Goal: Information Seeking & Learning: Learn about a topic

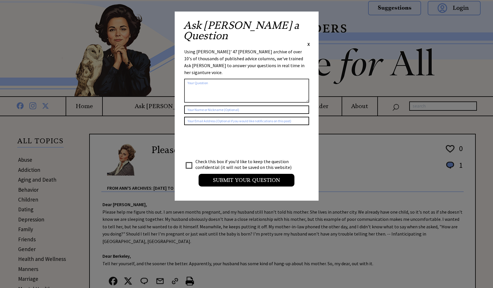
click at [308, 41] on span "X" at bounding box center [309, 44] width 3 height 6
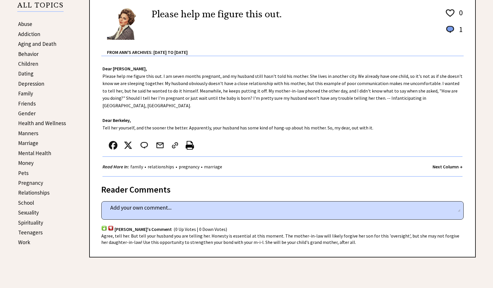
scroll to position [136, 0]
click at [126, 22] on img at bounding box center [125, 23] width 36 height 33
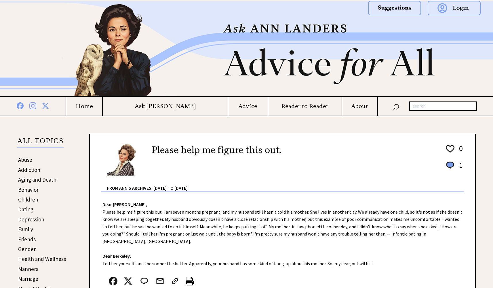
scroll to position [0, 0]
click at [27, 162] on link "Abuse" at bounding box center [25, 159] width 14 height 7
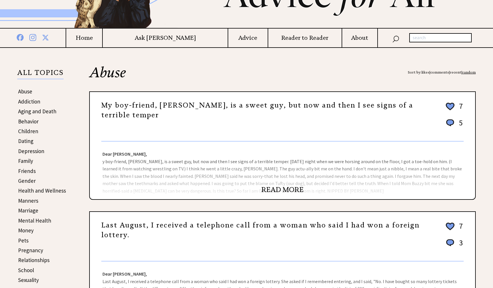
scroll to position [69, 0]
click at [233, 188] on center "READ MORE" at bounding box center [283, 188] width 386 height 7
click at [281, 190] on link "READ MORE" at bounding box center [283, 189] width 42 height 9
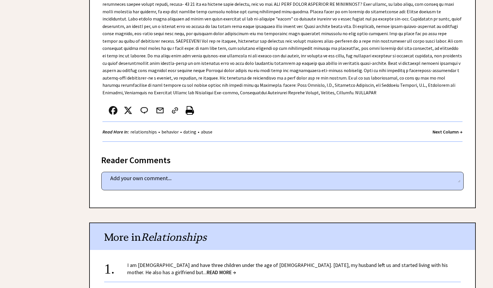
scroll to position [1274, 0]
click at [264, 261] on link "I am 34 years old and have three children under the age of 10. Two years ago, m…" at bounding box center [287, 268] width 321 height 14
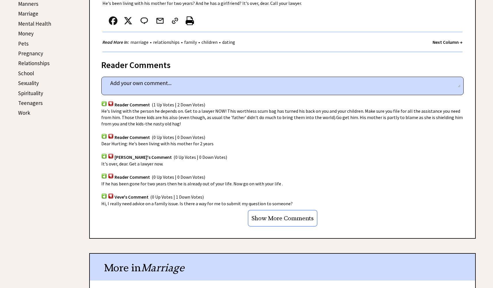
scroll to position [267, 0]
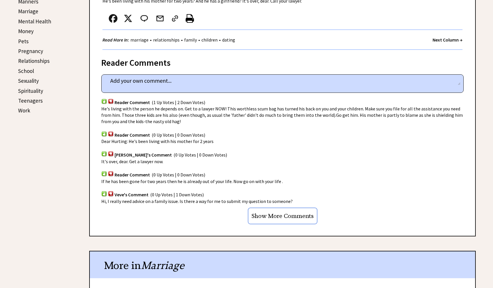
click at [276, 210] on input "Show More Comments" at bounding box center [283, 215] width 70 height 17
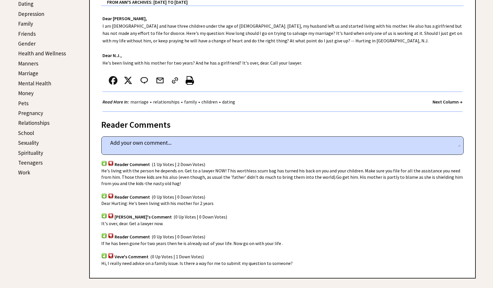
scroll to position [204, 0]
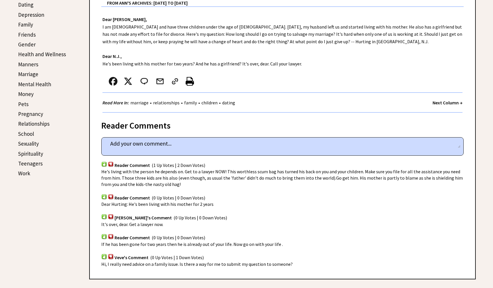
click at [26, 151] on link "Spirituality" at bounding box center [30, 153] width 25 height 7
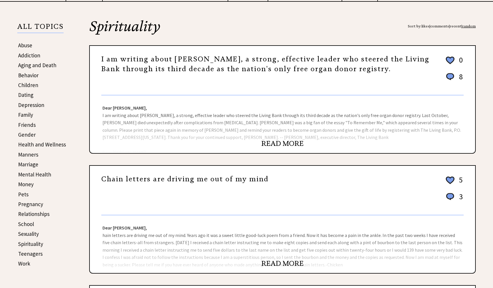
scroll to position [113, 0]
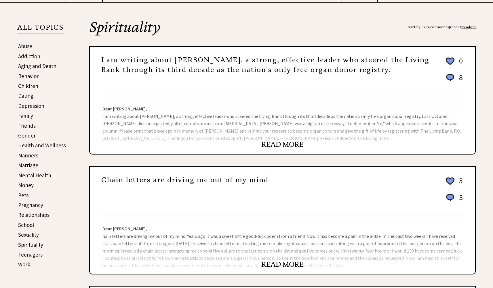
click at [279, 141] on link "READ MORE" at bounding box center [283, 144] width 42 height 9
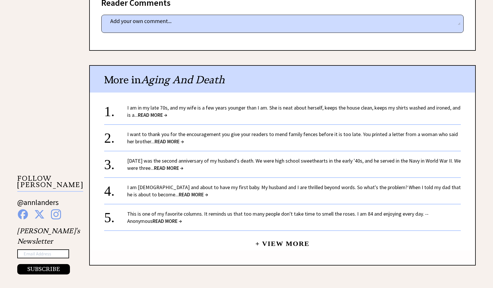
scroll to position [423, 0]
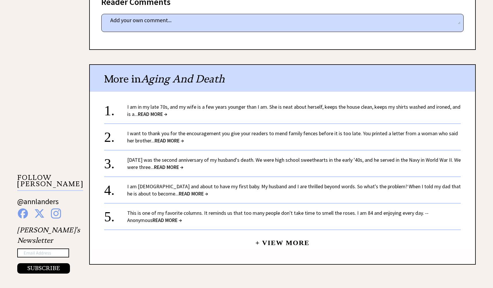
click at [257, 103] on link "I am in my late 70s, and my wife is a few years younger than I am. She is neat …" at bounding box center [294, 110] width 334 height 14
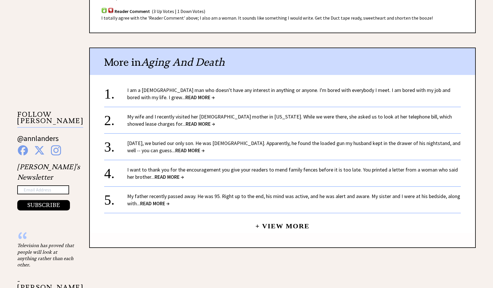
scroll to position [429, 0]
click at [185, 94] on span "READ MORE →" at bounding box center [199, 97] width 29 height 7
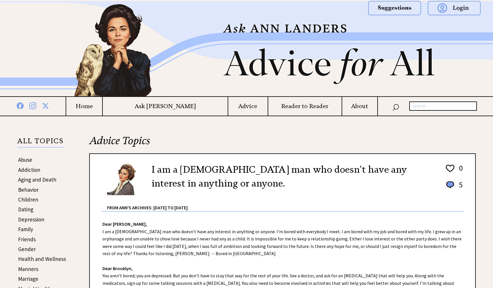
click at [234, 106] on h4 "Advice" at bounding box center [247, 106] width 39 height 7
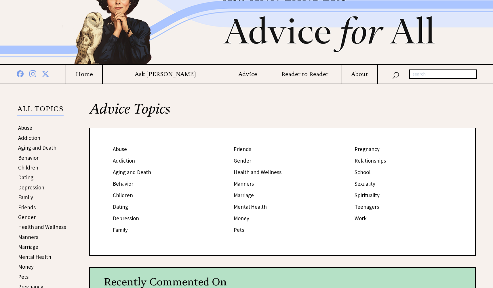
scroll to position [34, 0]
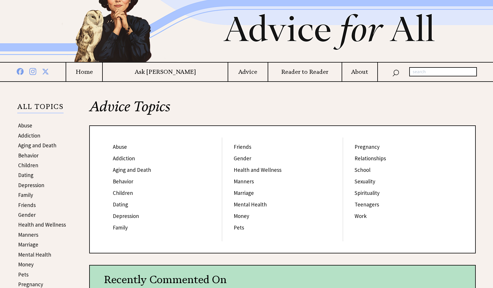
click at [288, 76] on td "Reader to Reader" at bounding box center [305, 71] width 74 height 19
click at [288, 72] on h4 "Reader to Reader" at bounding box center [304, 71] width 73 height 7
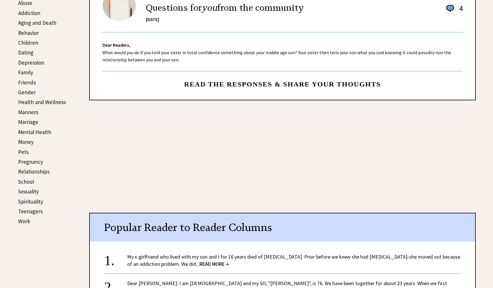
scroll to position [132, 0]
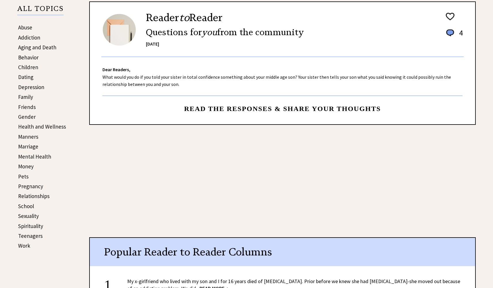
click at [256, 102] on center "Read the responses & share your thoughts" at bounding box center [283, 61] width 386 height 109
click at [255, 105] on span "Read the responses & share your thoughts" at bounding box center [282, 108] width 197 height 7
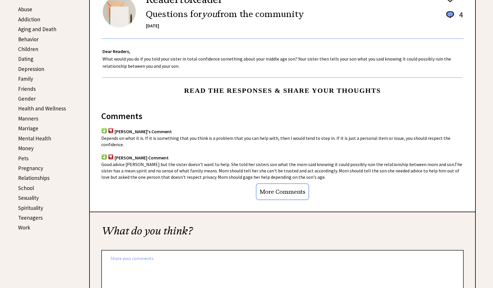
scroll to position [128, 0]
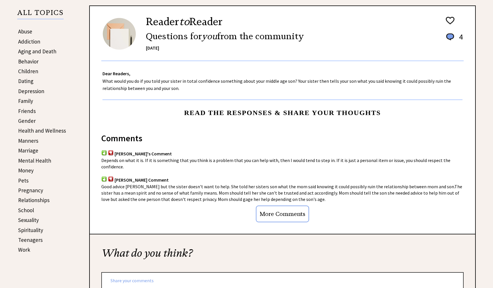
click at [21, 179] on link "Pets" at bounding box center [23, 180] width 10 height 7
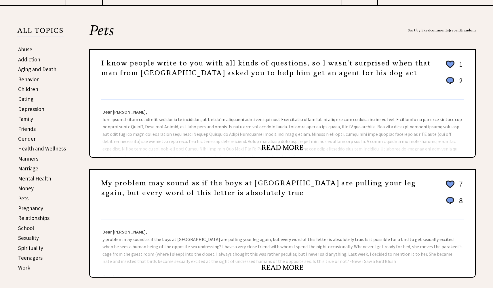
scroll to position [111, 0]
click at [282, 146] on link "READ MORE" at bounding box center [283, 147] width 42 height 9
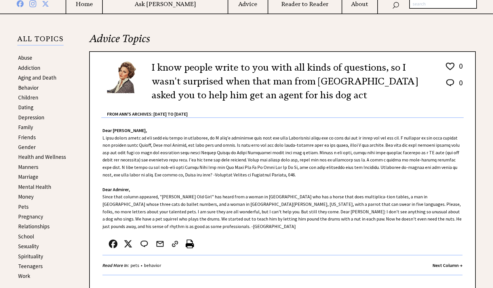
scroll to position [103, 0]
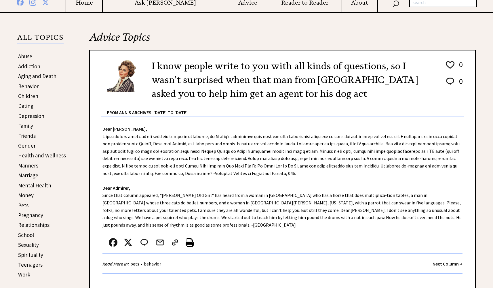
click at [56, 155] on link "Health and Wellness" at bounding box center [42, 155] width 48 height 7
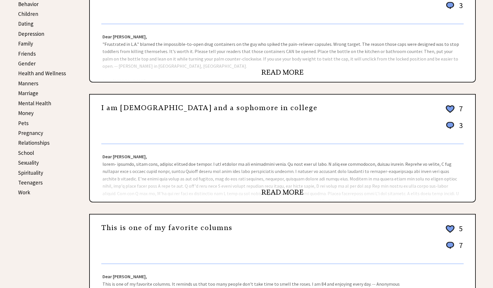
scroll to position [186, 0]
click at [286, 192] on link "READ MORE" at bounding box center [283, 191] width 42 height 9
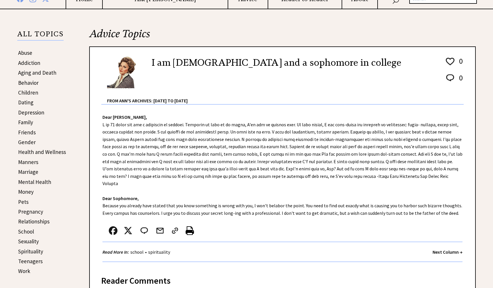
scroll to position [109, 0]
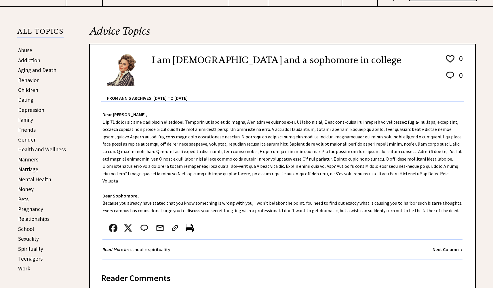
click at [36, 150] on link "Health and Wellness" at bounding box center [42, 149] width 48 height 7
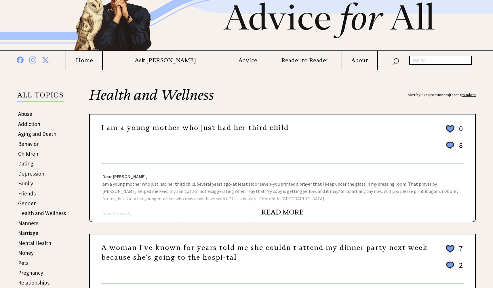
scroll to position [49, 0]
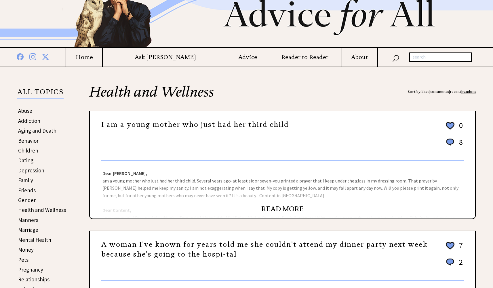
click at [278, 208] on link "READ MORE" at bounding box center [283, 208] width 42 height 9
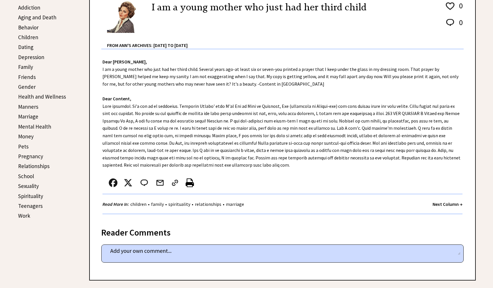
scroll to position [203, 0]
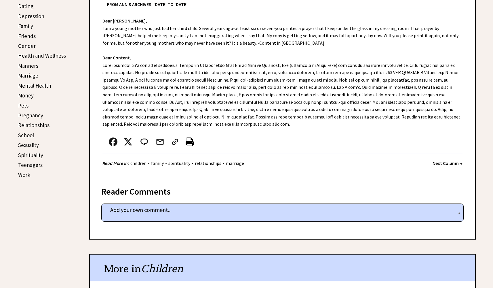
click at [36, 141] on link "Sexuality" at bounding box center [28, 144] width 21 height 7
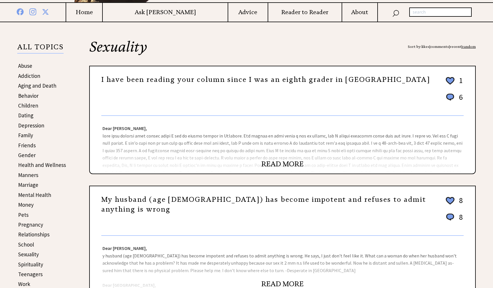
scroll to position [94, 0]
click at [278, 162] on link "READ MORE" at bounding box center [283, 163] width 42 height 9
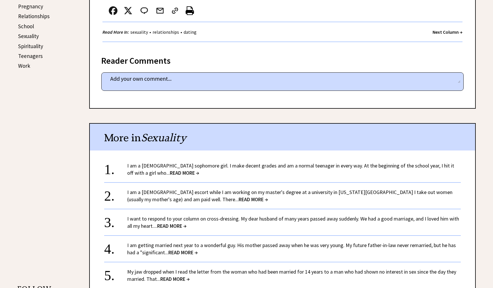
scroll to position [415, 0]
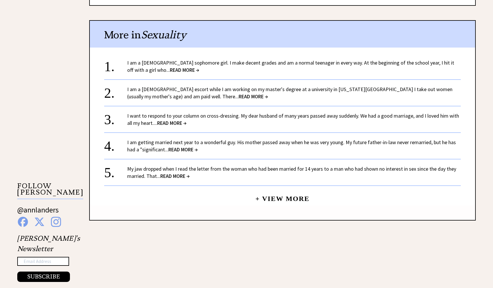
click at [281, 86] on link "I am a male escort while I am working on my master's degree at a university in …" at bounding box center [289, 93] width 325 height 14
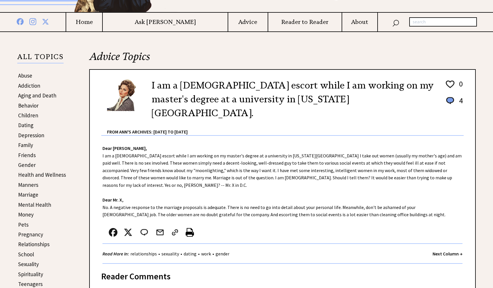
scroll to position [107, 0]
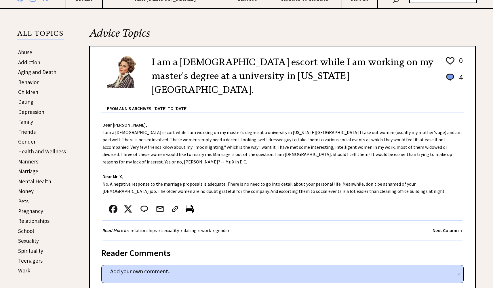
click at [32, 131] on link "Friends" at bounding box center [27, 131] width 18 height 7
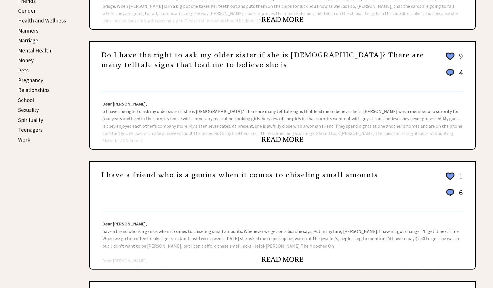
scroll to position [239, 0]
click at [265, 134] on div "Dear [PERSON_NAME], o I have the right to ask my older sister if she is [DEMOGR…" at bounding box center [283, 120] width 386 height 58
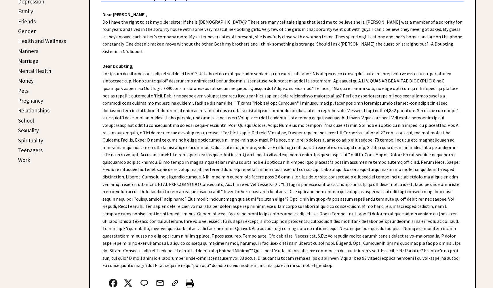
scroll to position [219, 0]
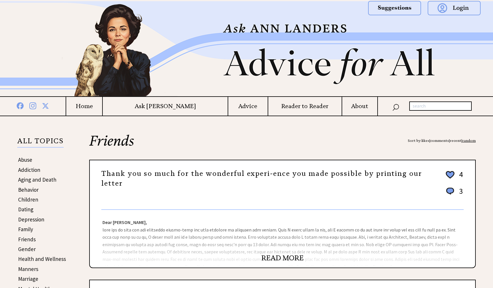
scroll to position [0, 0]
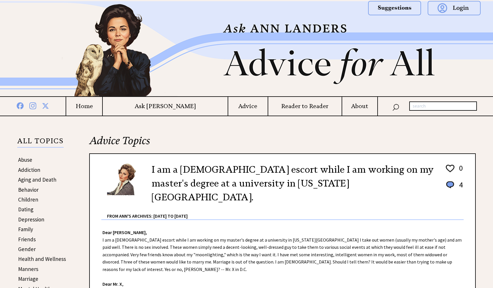
scroll to position [107, 0]
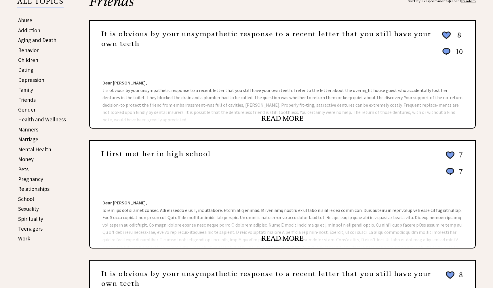
scroll to position [142, 0]
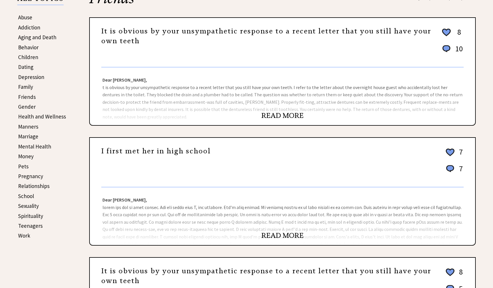
click at [281, 115] on link "READ MORE" at bounding box center [283, 115] width 42 height 9
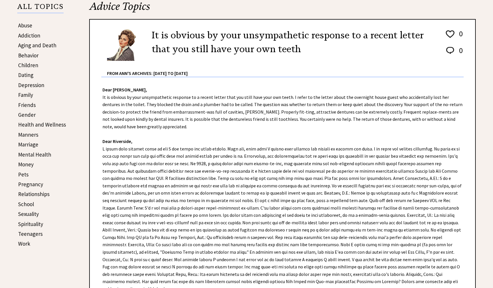
scroll to position [134, 0]
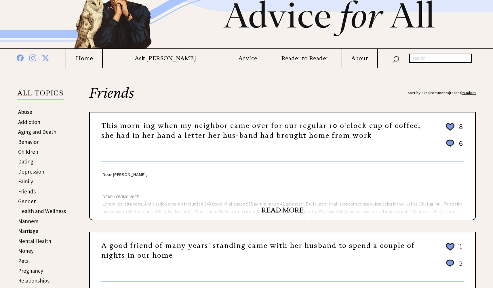
scroll to position [48, 0]
click at [53, 210] on link "Health and Wellness" at bounding box center [42, 210] width 48 height 7
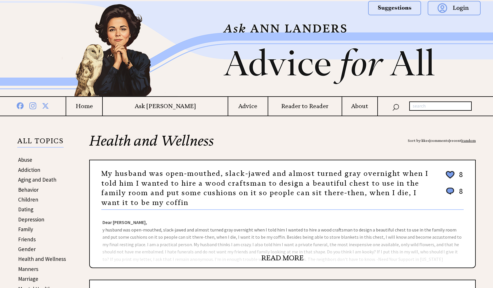
click at [276, 260] on link "READ MORE" at bounding box center [283, 257] width 42 height 9
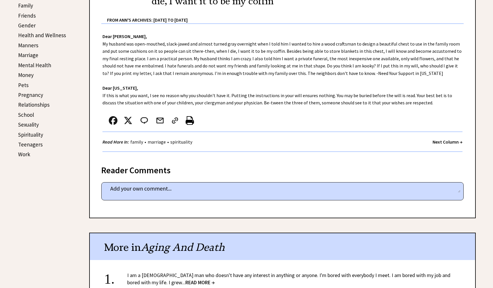
scroll to position [223, 0]
click at [26, 16] on link "Friends" at bounding box center [27, 16] width 18 height 7
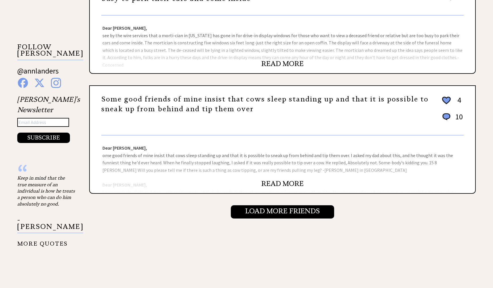
scroll to position [558, 0]
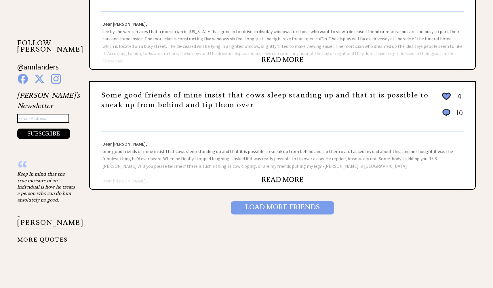
click at [266, 206] on input "Load More Friends" at bounding box center [282, 207] width 103 height 13
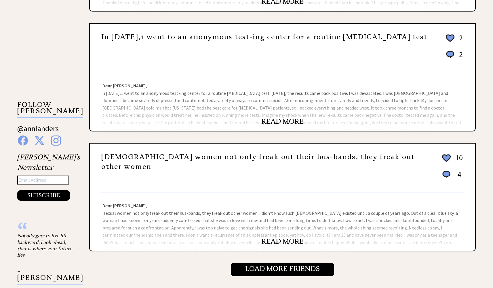
scroll to position [498, 0]
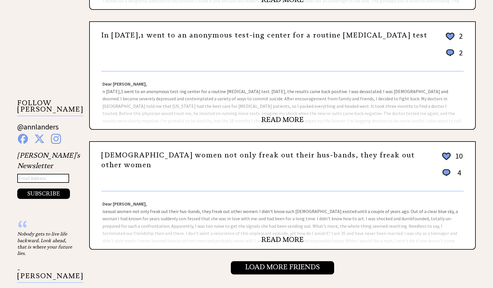
click at [268, 119] on link "READ MORE" at bounding box center [283, 119] width 42 height 9
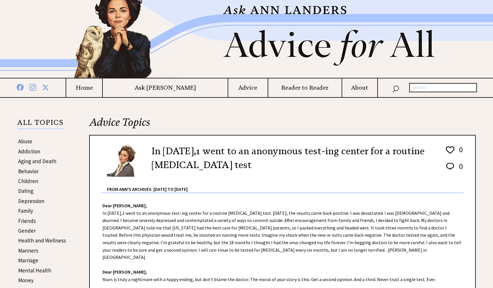
scroll to position [9, 0]
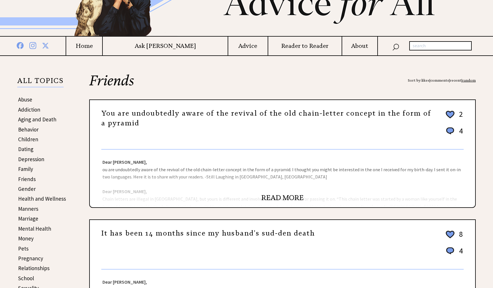
scroll to position [60, 0]
click at [33, 128] on link "Behavior" at bounding box center [28, 129] width 20 height 7
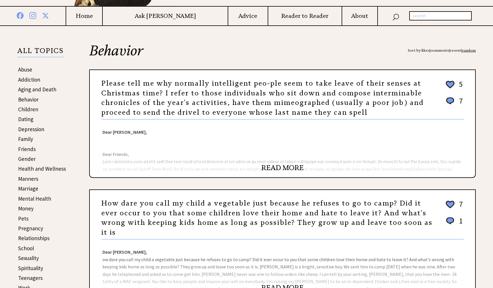
scroll to position [90, 0]
click at [262, 164] on link "READ MORE" at bounding box center [283, 167] width 42 height 9
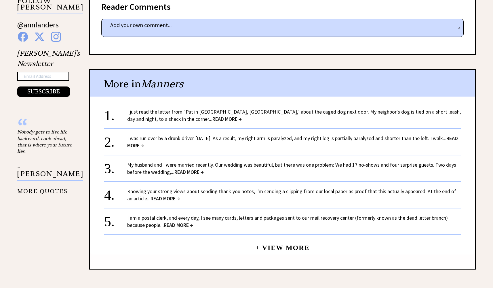
scroll to position [599, 0]
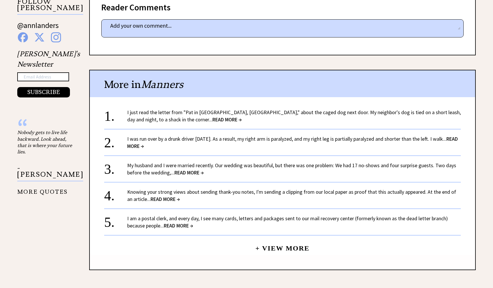
click at [275, 135] on link "I was run over by a drunk driver 21 years ago. As a result, my right arm is par…" at bounding box center [292, 142] width 331 height 14
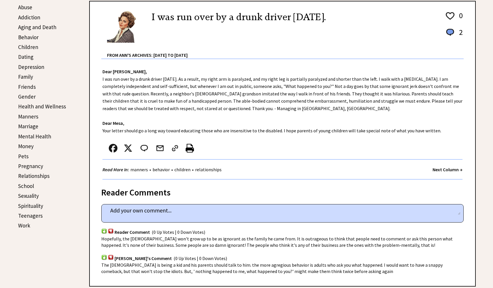
scroll to position [152, 0]
click at [30, 143] on link "Money" at bounding box center [26, 146] width 16 height 7
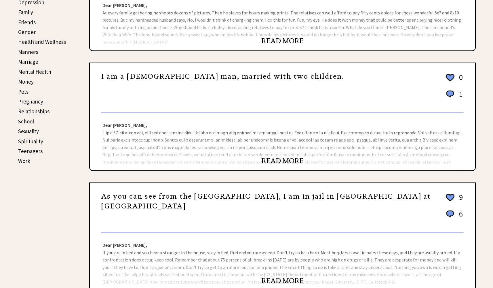
scroll to position [218, 0]
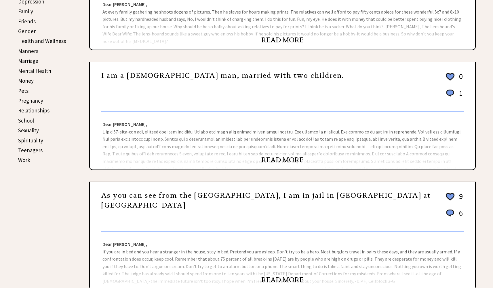
click at [232, 149] on div "Dear Ann Landers, Dear N.N.N.C., Does your mother have a hearing problem? Tell …" at bounding box center [283, 141] width 386 height 58
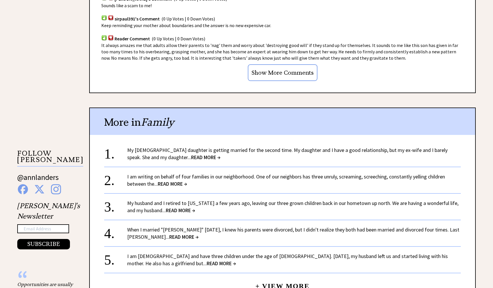
scroll to position [450, 0]
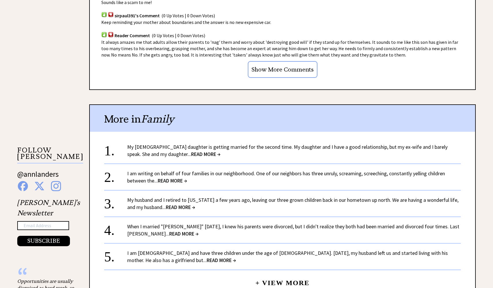
click at [212, 170] on link "I am writing on behalf of four families in our neighborhood. One of our neighbo…" at bounding box center [286, 177] width 318 height 14
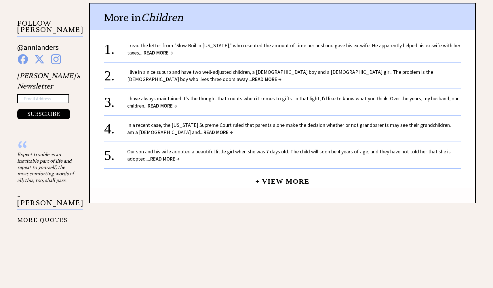
scroll to position [579, 0]
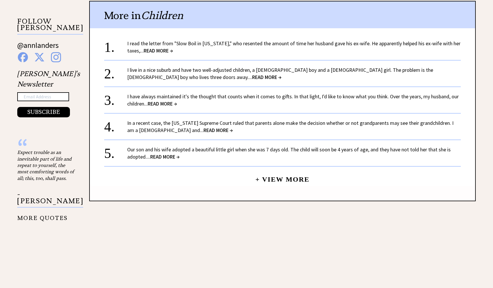
click at [262, 40] on link "I read the letter from "Slow Boil in California," who resented the amount of ti…" at bounding box center [294, 47] width 334 height 14
